Goal: Information Seeking & Learning: Learn about a topic

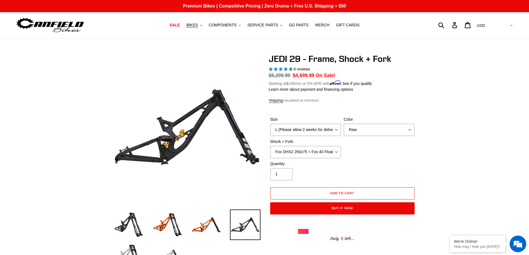
select select "L (Please allow 2 weeks for delivery)"
select select "Raw"
select select "Fox DHX2 250x75 + Fox 40 Float Grip2"
select select "highest-rating"
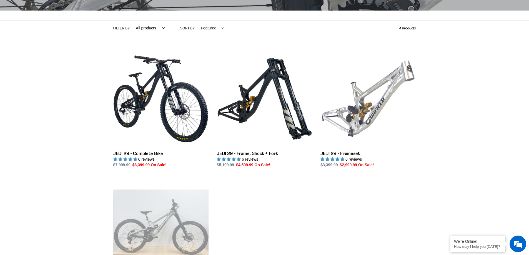
drag, startPoint x: 0, startPoint y: 0, endPoint x: 365, endPoint y: 111, distance: 381.4
click at [365, 111] on link "JEDI 29 - Frameset" at bounding box center [368, 109] width 95 height 117
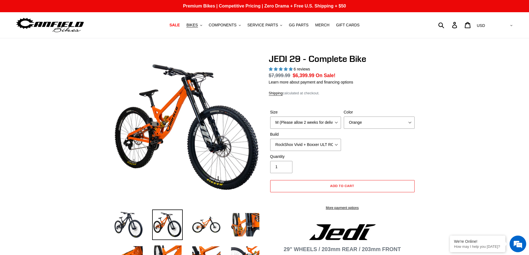
select select "highest-rating"
click at [327, 122] on select "M (Please allow 2 weeks for delivery) L (Please allow 2 weeks for delivery) XL …" at bounding box center [305, 123] width 71 height 12
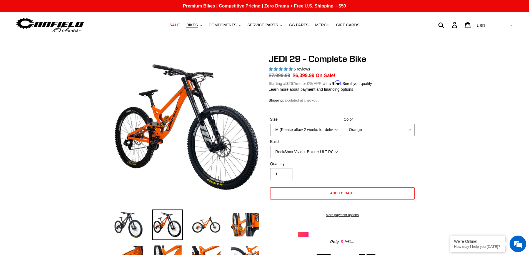
select select "L (Please allow 2 weeks for delivery)"
click at [270, 124] on select "M (Please allow 2 weeks for delivery) L (Please allow 2 weeks for delivery) XL …" at bounding box center [305, 130] width 71 height 12
click at [304, 151] on select "RockShox Vivid + Boxxer ULT RC2 C3 200 + SRAM XO RockShox Vivid + Boxxer ULT RC…" at bounding box center [305, 152] width 71 height 12
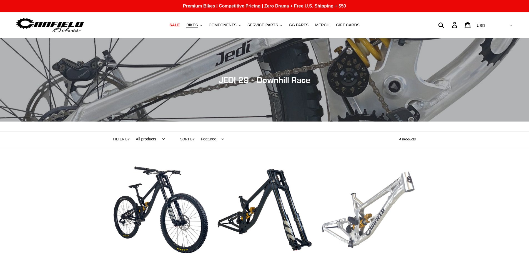
click at [377, 163] on link "JEDI 29 - Frameset" at bounding box center [368, 221] width 95 height 117
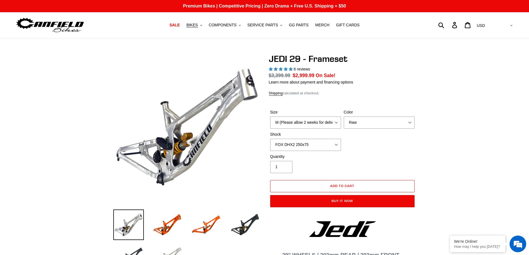
select select "highest-rating"
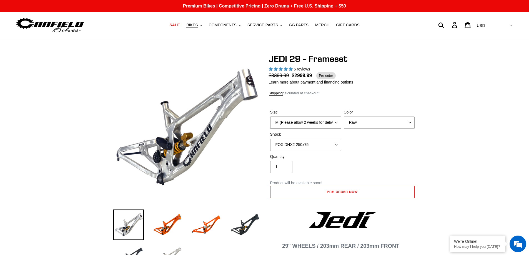
click at [306, 119] on select "M (Please allow 2 weeks for delivery) L (Please allow 2 weeks for delivery) XL" at bounding box center [305, 123] width 71 height 12
select select "L (Please allow 2 weeks for delivery)"
click at [270, 117] on select "M (Please allow 2 weeks for delivery) L (Please allow 2 weeks for delivery) XL" at bounding box center [305, 123] width 71 height 12
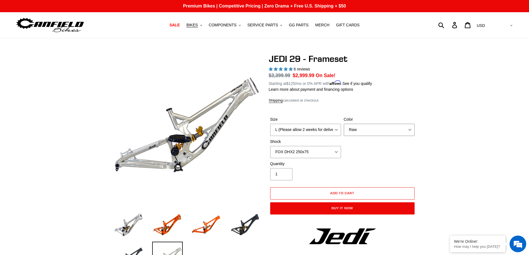
click at [377, 134] on select "Orange Raw Stealth Black" at bounding box center [379, 130] width 71 height 12
click at [344, 124] on select "Orange Raw Stealth Black" at bounding box center [379, 130] width 71 height 12
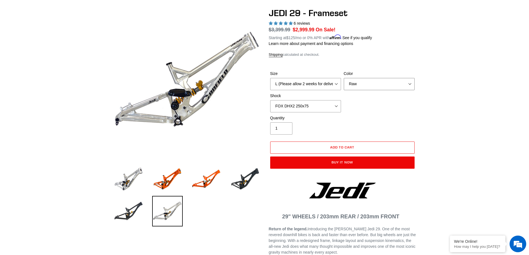
scroll to position [56, 0]
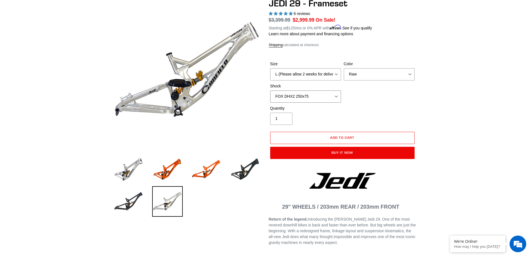
click at [329, 100] on select "No Shock FOX DHX2 250x75 RockShox Vivid Ultimate DH 250x75 EXT e-Storia LOX V3" at bounding box center [305, 97] width 71 height 12
select select "No Shock"
click at [270, 91] on select "No Shock FOX DHX2 250x75 RockShox Vivid Ultimate DH 250x75 EXT e-Storia LOX V3" at bounding box center [305, 97] width 71 height 12
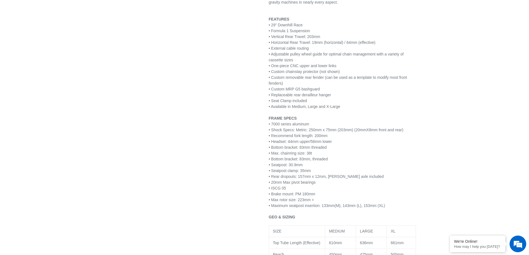
scroll to position [306, 0]
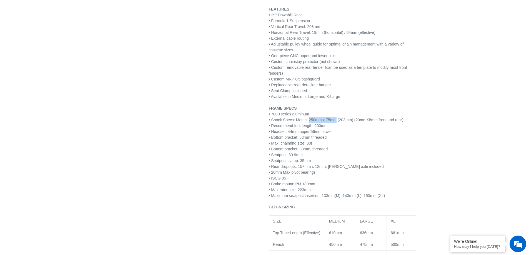
drag, startPoint x: 308, startPoint y: 120, endPoint x: 334, endPoint y: 118, distance: 26.5
click at [334, 118] on span "• Shock Specs: Metric: 250mm x 75mm (203mm) (20mmX8mm front and rear)" at bounding box center [336, 120] width 135 height 4
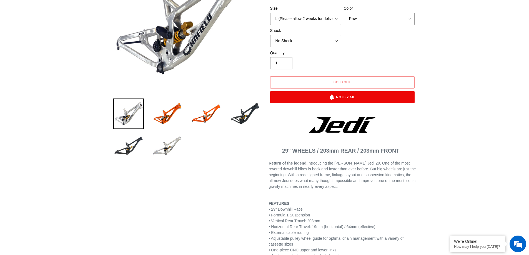
scroll to position [0, 0]
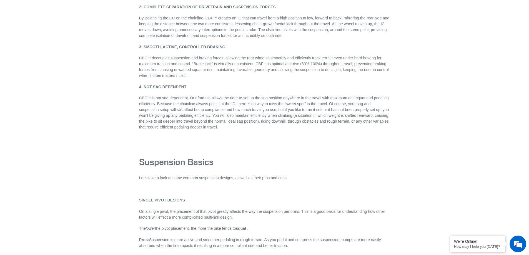
scroll to position [820, 0]
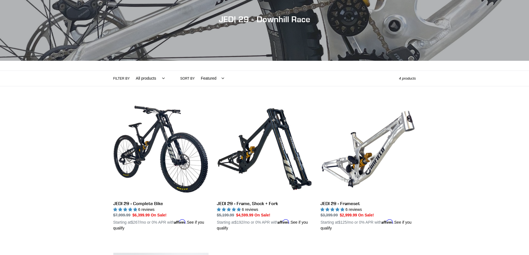
scroll to position [139, 0]
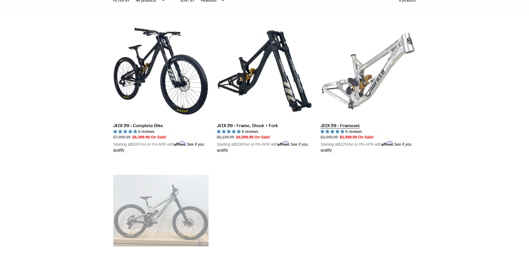
click at [376, 58] on link "JEDI 29 - Frameset" at bounding box center [368, 89] width 95 height 130
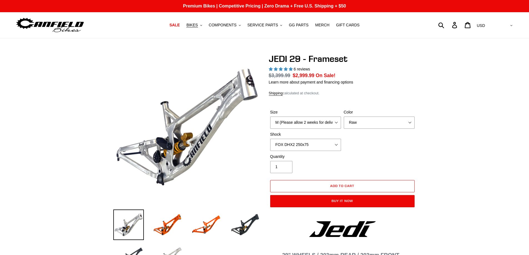
select select "highest-rating"
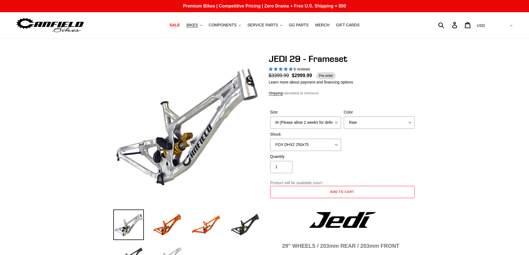
select select "L (Please allow 2 weeks for delivery)"
click at [270, 117] on select "M (Please allow 2 weeks for delivery) L (Please allow 2 weeks for delivery) XL" at bounding box center [305, 123] width 71 height 12
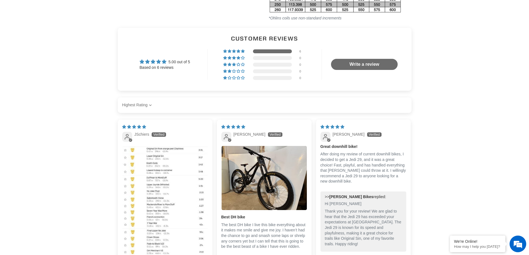
scroll to position [945, 0]
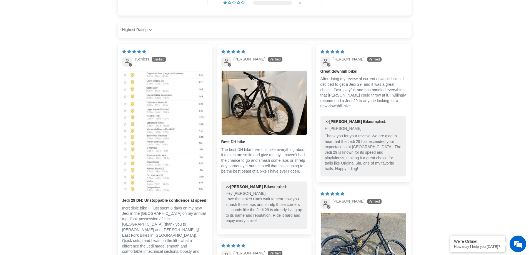
click at [190, 123] on img "Link to user picture 1" at bounding box center [165, 132] width 85 height 123
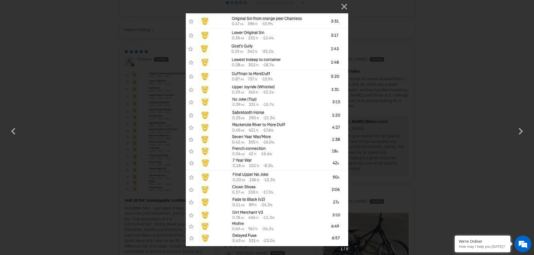
click at [516, 79] on div "× 1 / 8 Loading..." at bounding box center [267, 127] width 534 height 255
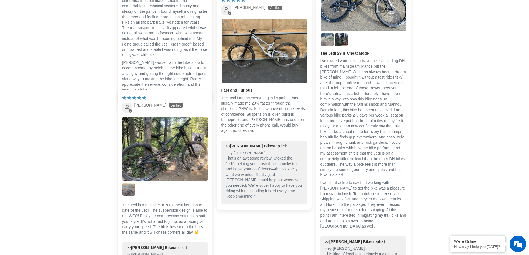
scroll to position [1195, 0]
